Goal: Use online tool/utility: Utilize a website feature to perform a specific function

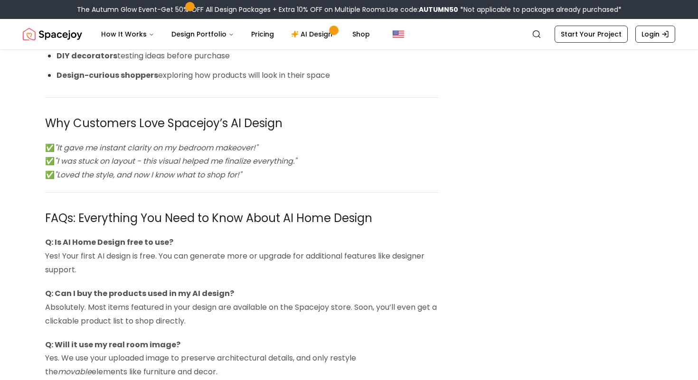
scroll to position [2348, 0]
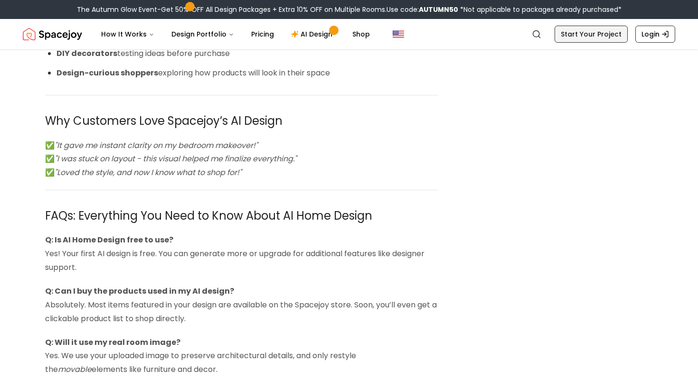
click at [573, 41] on link "Start Your Project" at bounding box center [590, 34] width 73 height 17
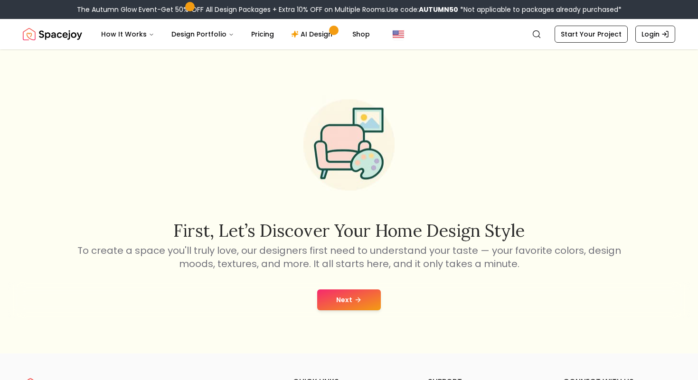
click at [355, 300] on icon at bounding box center [358, 300] width 8 height 8
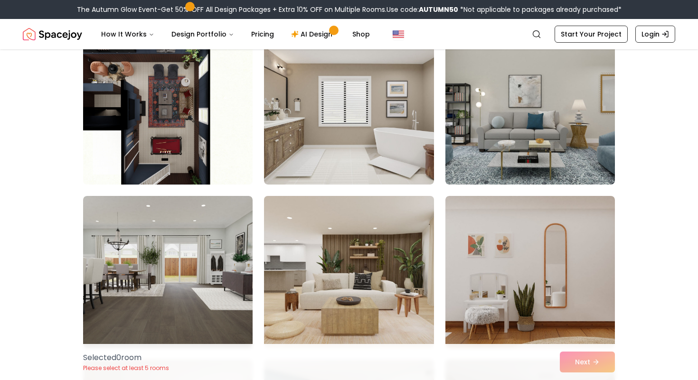
scroll to position [101, 0]
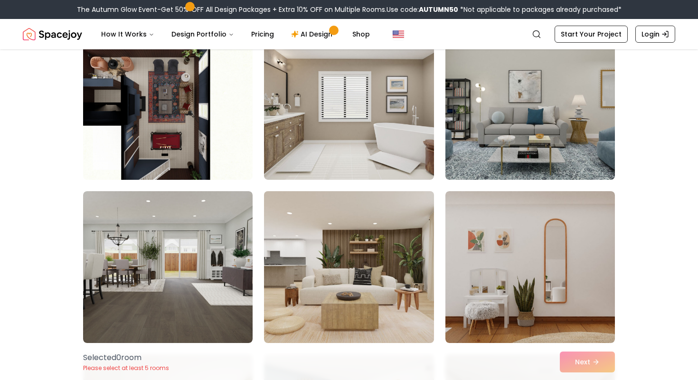
click at [347, 247] on img at bounding box center [349, 267] width 178 height 159
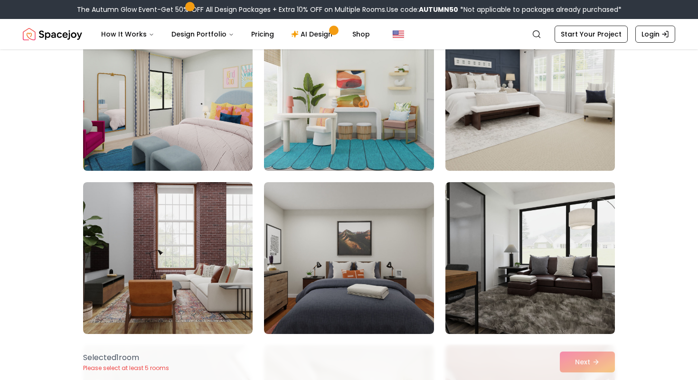
scroll to position [603, 0]
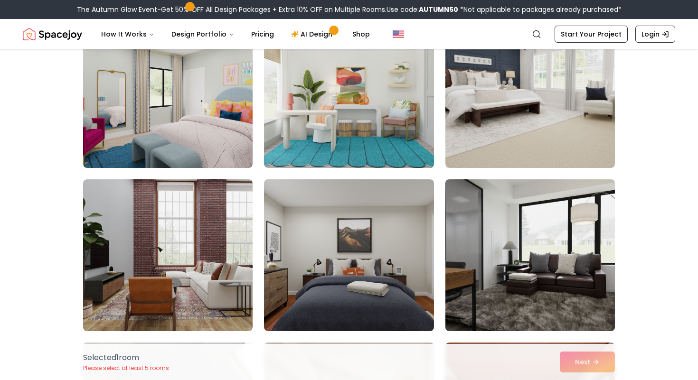
click at [513, 221] on img at bounding box center [530, 255] width 178 height 159
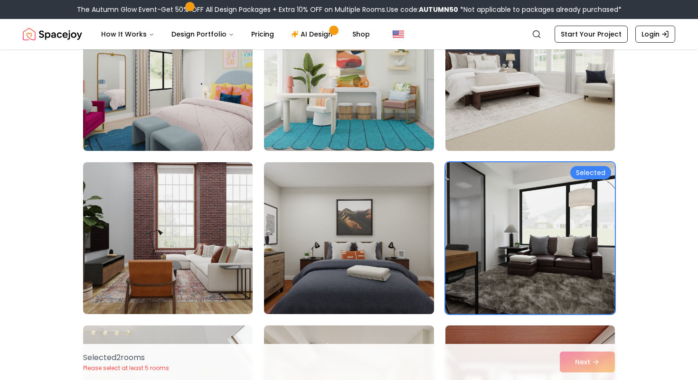
scroll to position [625, 0]
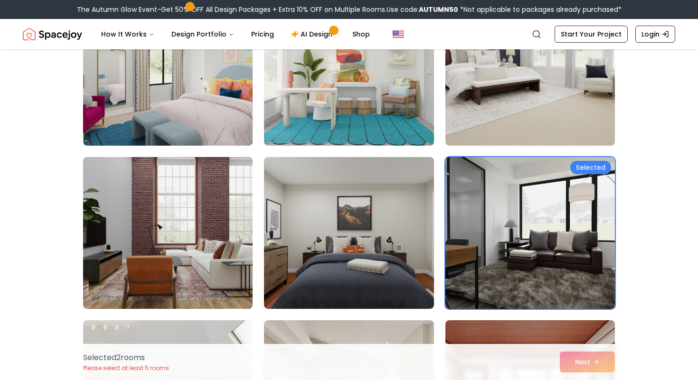
click at [210, 217] on img at bounding box center [168, 232] width 178 height 159
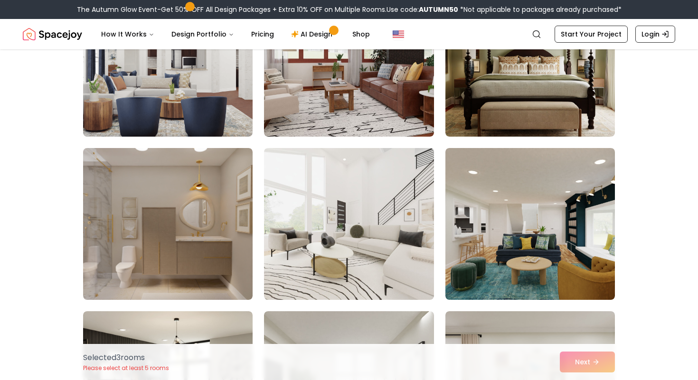
scroll to position [2921, 0]
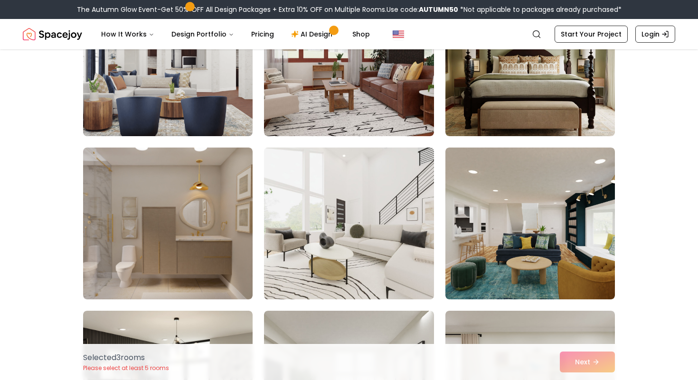
click at [327, 214] on img at bounding box center [349, 223] width 178 height 159
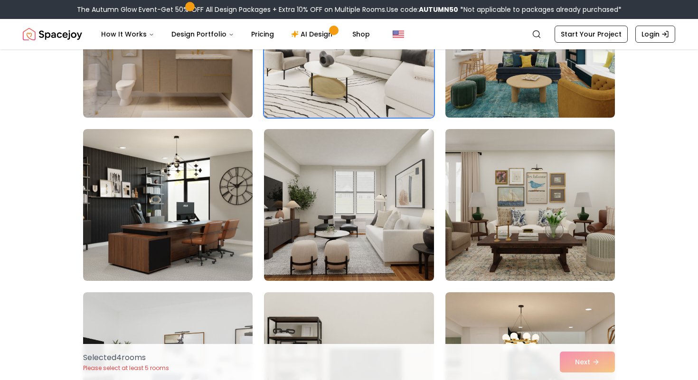
scroll to position [3103, 0]
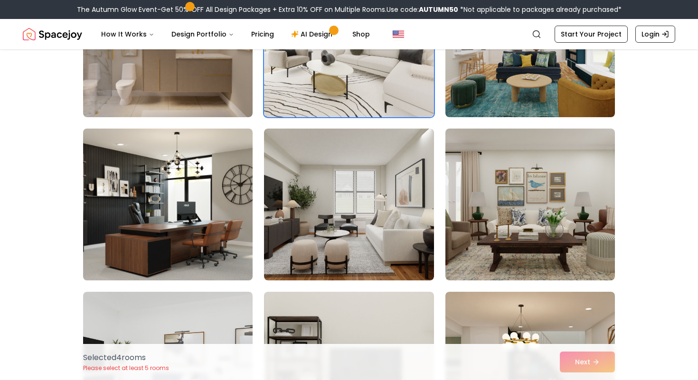
click at [189, 243] on img at bounding box center [168, 204] width 178 height 159
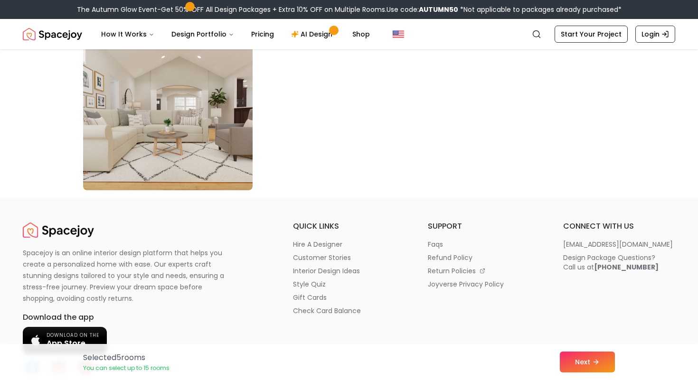
scroll to position [5483, 0]
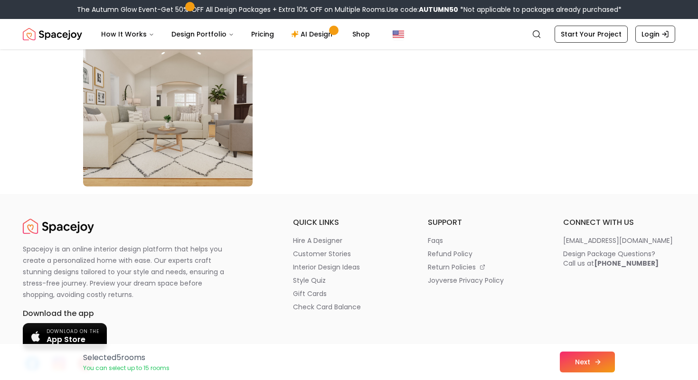
click at [578, 368] on button "Next" at bounding box center [587, 362] width 55 height 21
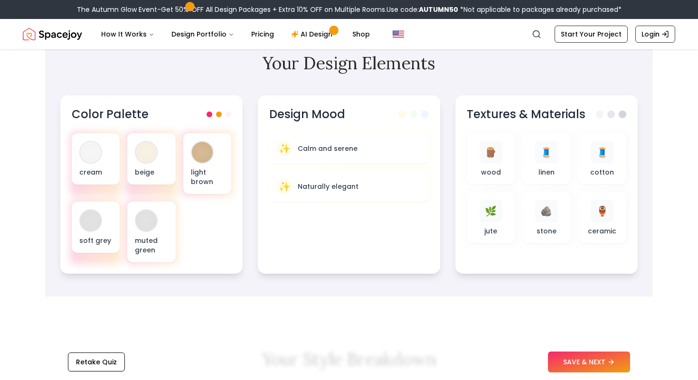
scroll to position [302, 0]
